Goal: Find contact information: Find contact information

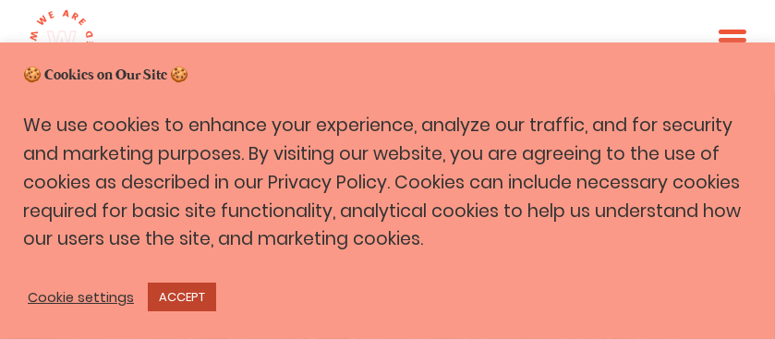
click at [173, 298] on link "ACCEPT" at bounding box center [182, 297] width 68 height 29
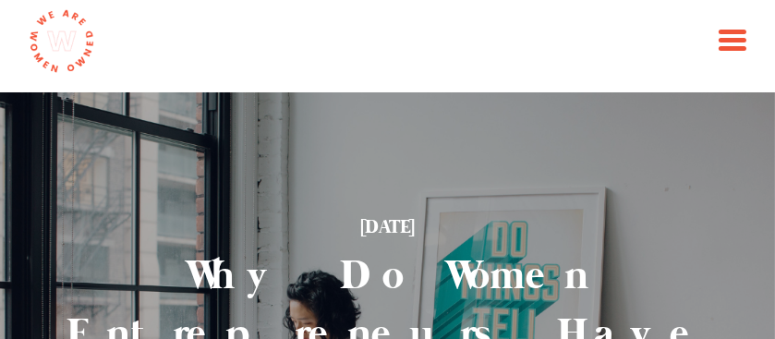
click at [727, 35] on div at bounding box center [732, 42] width 28 height 25
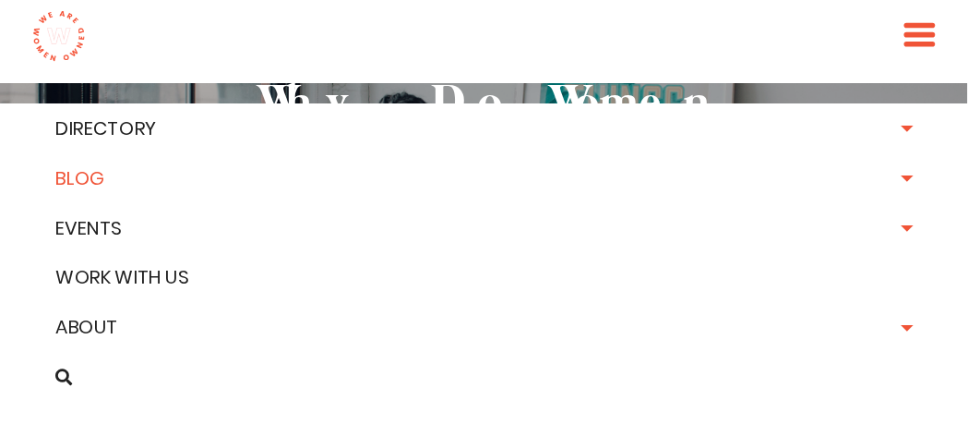
scroll to position [184, 0]
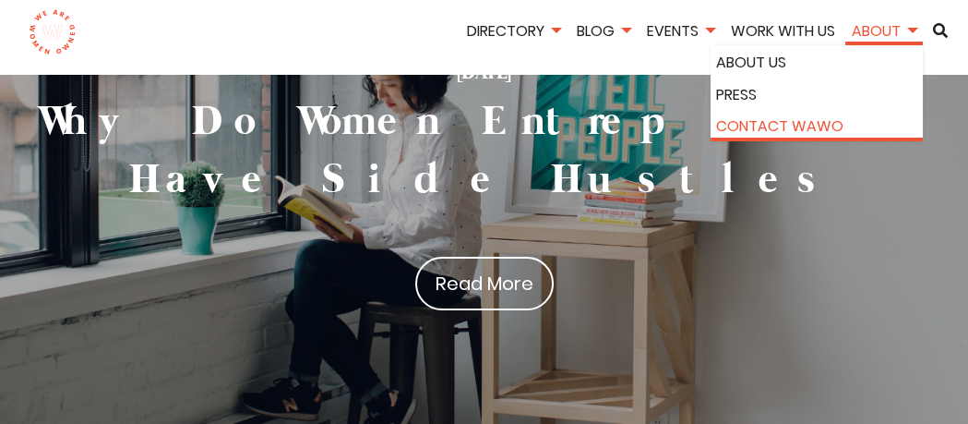
click at [774, 122] on link "Contact WAWO" at bounding box center [816, 126] width 201 height 24
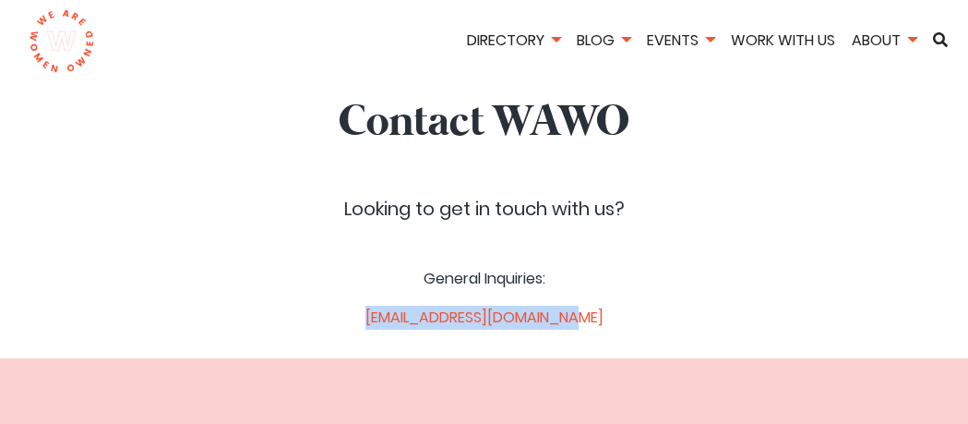
drag, startPoint x: 619, startPoint y: 318, endPoint x: 357, endPoint y: 324, distance: 262.3
click at [357, 324] on p "[EMAIL_ADDRESS][DOMAIN_NAME]" at bounding box center [484, 318] width 281 height 24
copy link "[EMAIL_ADDRESS][DOMAIN_NAME]"
